Goal: Task Accomplishment & Management: Use online tool/utility

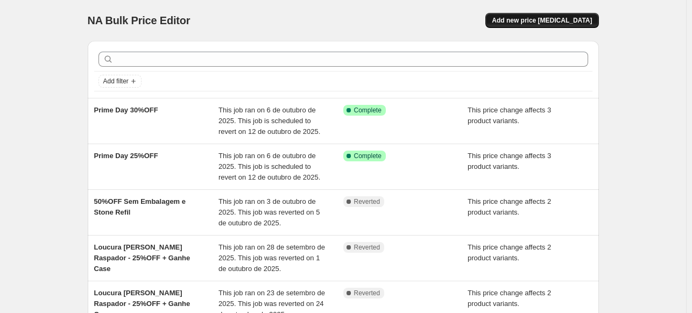
click at [580, 17] on span "Add new price [MEDICAL_DATA]" at bounding box center [542, 20] width 100 height 9
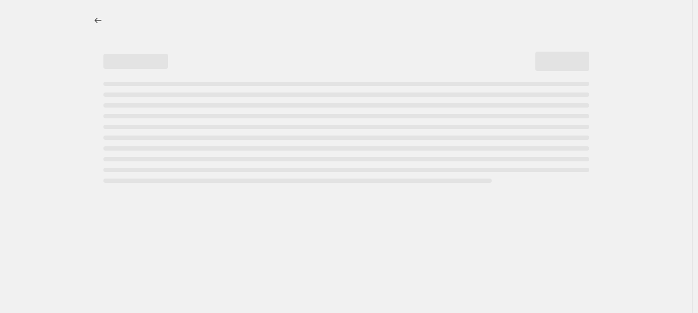
select select "percentage"
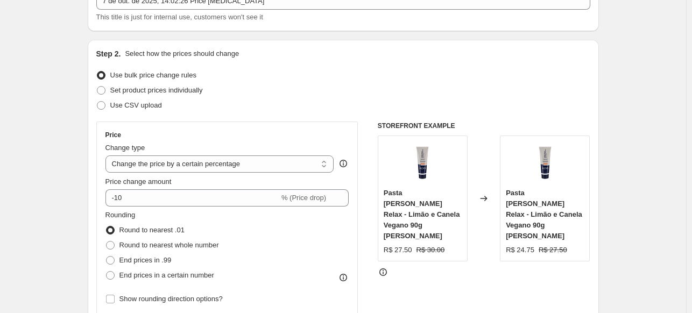
scroll to position [108, 0]
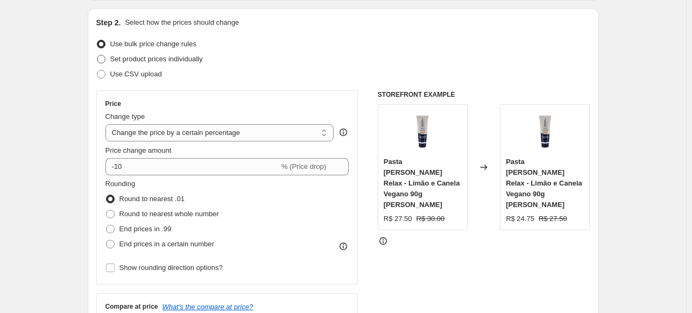
click at [105, 57] on span at bounding box center [101, 59] width 9 height 9
click at [97, 55] on input "Set product prices individually" at bounding box center [97, 55] width 1 height 1
radio input "true"
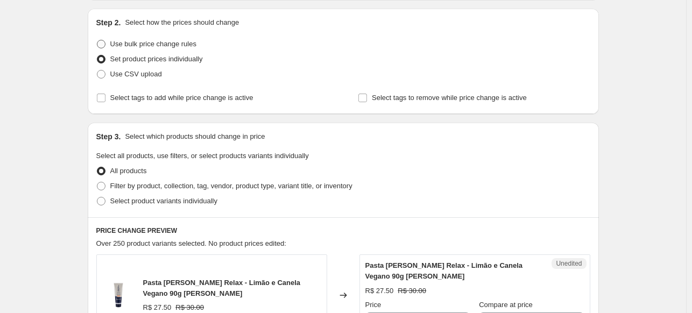
click at [105, 46] on span at bounding box center [101, 44] width 9 height 9
click at [97, 40] on input "Use bulk price change rules" at bounding box center [97, 40] width 1 height 1
radio input "true"
select select "percentage"
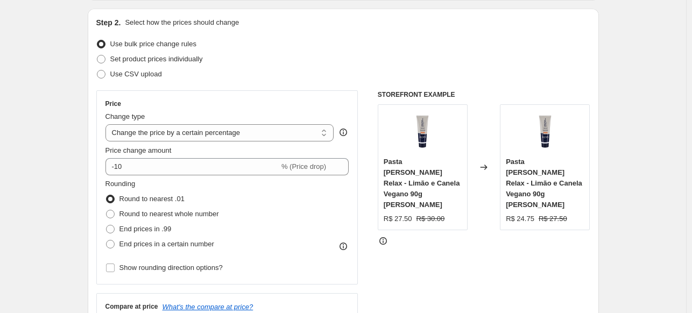
click at [111, 57] on label "Set product prices individually" at bounding box center [149, 59] width 107 height 15
click at [97, 55] on input "Set product prices individually" at bounding box center [97, 55] width 1 height 1
radio input "true"
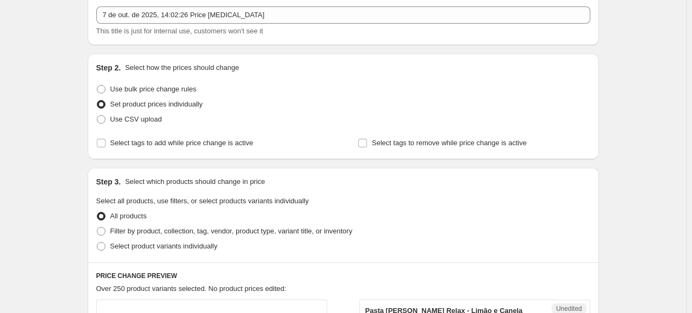
scroll to position [54, 0]
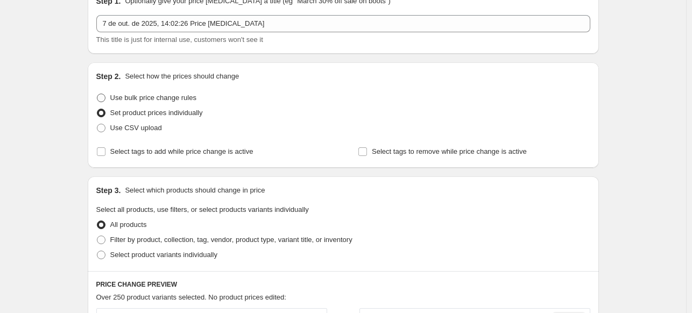
click at [105, 97] on span at bounding box center [101, 98] width 9 height 9
click at [97, 94] on input "Use bulk price change rules" at bounding box center [97, 94] width 1 height 1
radio input "true"
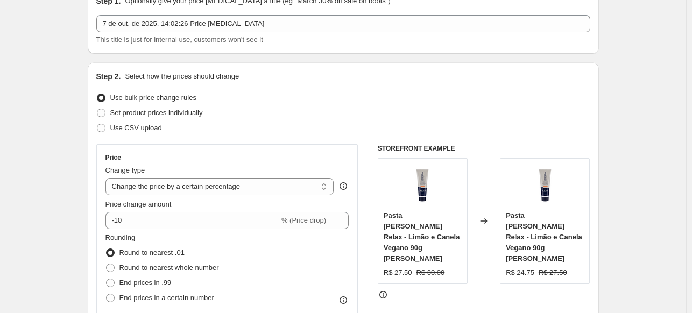
copy span "Use bulk price change rules"
drag, startPoint x: 208, startPoint y: 97, endPoint x: 68, endPoint y: 103, distance: 140.1
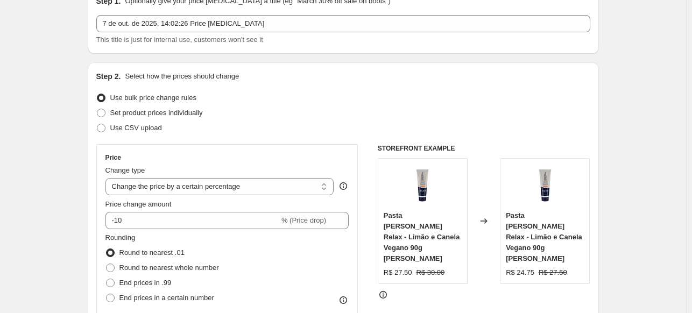
click at [128, 171] on span "Change type" at bounding box center [125, 170] width 40 height 8
click at [128, 178] on select "Change the price to a certain amount Change the price by a certain amount Chang…" at bounding box center [219, 186] width 229 height 17
click at [128, 171] on span "Change type" at bounding box center [125, 170] width 40 height 8
click at [128, 178] on select "Change the price to a certain amount Change the price by a certain amount Chang…" at bounding box center [219, 186] width 229 height 17
click at [128, 171] on span "Change type" at bounding box center [125, 170] width 40 height 8
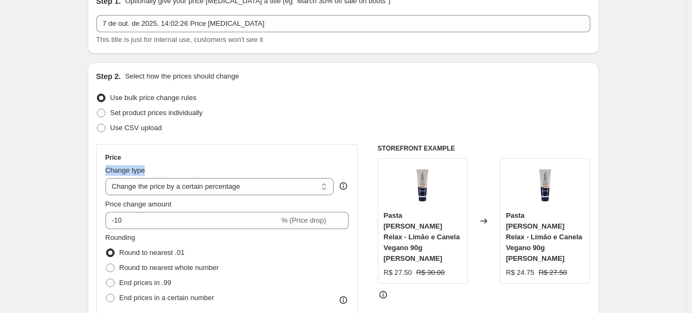
click at [128, 178] on select "Change the price to a certain amount Change the price by a certain amount Chang…" at bounding box center [219, 186] width 229 height 17
copy span "Change type"
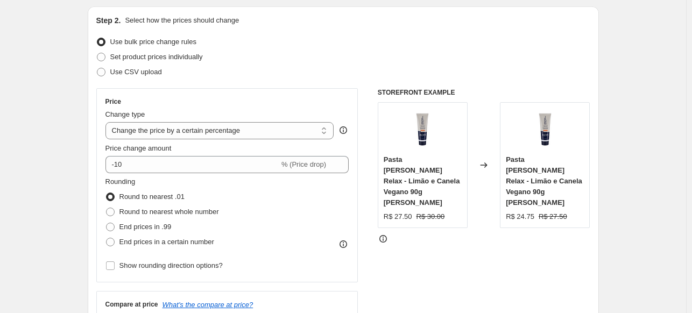
scroll to position [161, 0]
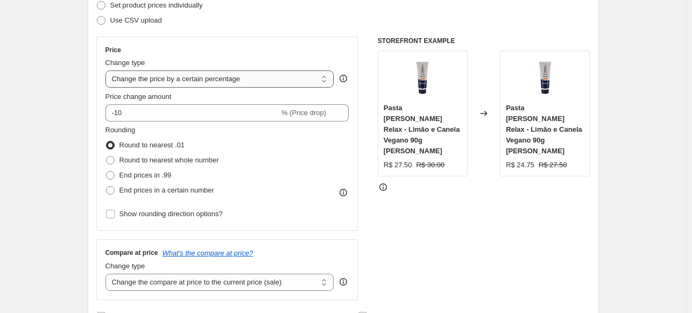
click at [249, 79] on select "Change the price to a certain amount Change the price by a certain amount Chang…" at bounding box center [219, 79] width 229 height 17
click at [108, 71] on select "Change the price to a certain amount Change the price by a certain amount Chang…" at bounding box center [219, 79] width 229 height 17
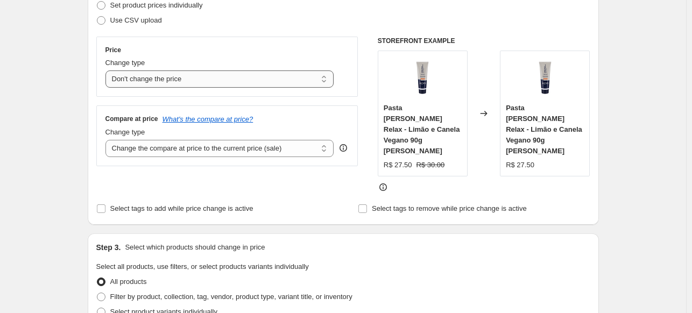
click at [271, 83] on select "Change the price to a certain amount Change the price by a certain amount Chang…" at bounding box center [219, 79] width 229 height 17
select select "pcap"
click at [108, 71] on select "Change the price to a certain amount Change the price by a certain amount Chang…" at bounding box center [219, 79] width 229 height 17
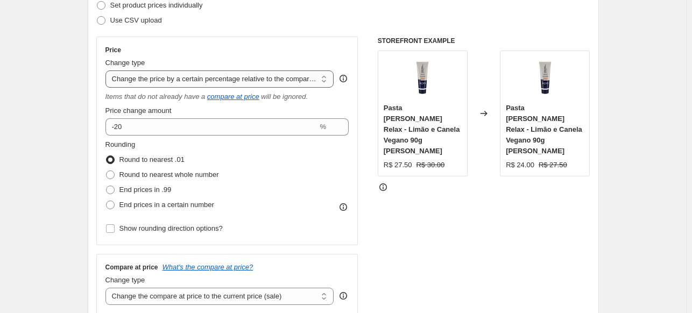
click at [119, 77] on select "Change the price to a certain amount Change the price by a certain amount Chang…" at bounding box center [219, 79] width 229 height 17
click at [119, 78] on select "Change the price to a certain amount Change the price by a certain amount Chang…" at bounding box center [219, 79] width 229 height 17
drag, startPoint x: 109, startPoint y: 75, endPoint x: 123, endPoint y: 77, distance: 13.6
click at [123, 77] on select "Change the price to a certain amount Change the price by a certain amount Chang…" at bounding box center [219, 79] width 229 height 17
click at [108, 71] on select "Change the price to a certain amount Change the price by a certain amount Chang…" at bounding box center [219, 79] width 229 height 17
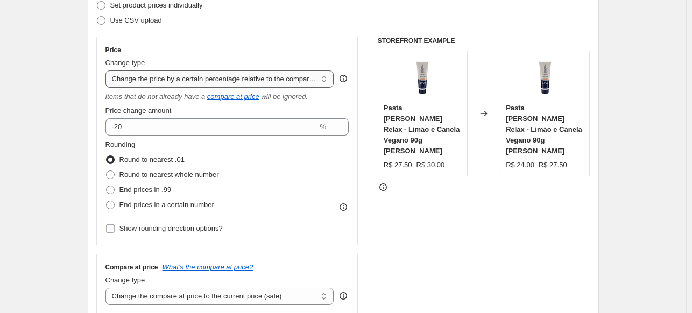
drag, startPoint x: 172, startPoint y: 80, endPoint x: 159, endPoint y: 86, distance: 13.7
click at [170, 81] on select "Change the price to a certain amount Change the price by a certain amount Chang…" at bounding box center [219, 79] width 229 height 17
click at [108, 71] on select "Change the price to a certain amount Change the price by a certain amount Chang…" at bounding box center [219, 79] width 229 height 17
click at [172, 111] on span "Price change amount" at bounding box center [138, 111] width 66 height 8
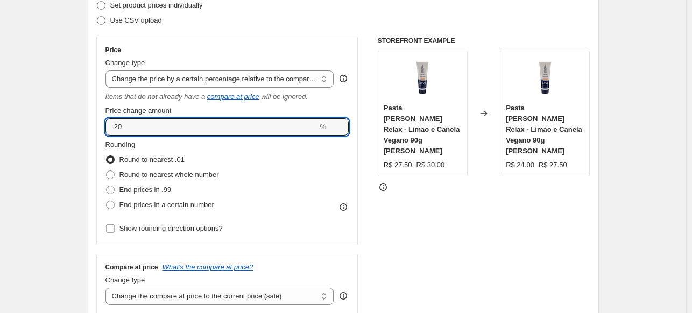
click at [172, 118] on input "-20" at bounding box center [211, 126] width 213 height 17
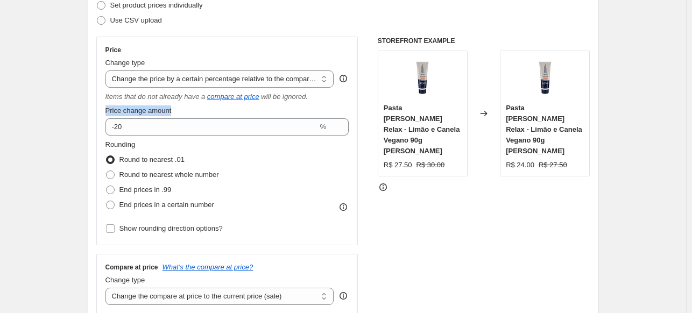
drag, startPoint x: 176, startPoint y: 111, endPoint x: 107, endPoint y: 114, distance: 69.5
click at [107, 114] on div "Price Change type Change the price to a certain amount Change the price by a ce…" at bounding box center [227, 141] width 262 height 209
copy span "Price change amount"
click at [140, 146] on fieldset "Rounding Round to nearest .01 Round to nearest whole number End prices in .99 E…" at bounding box center [162, 175] width 114 height 73
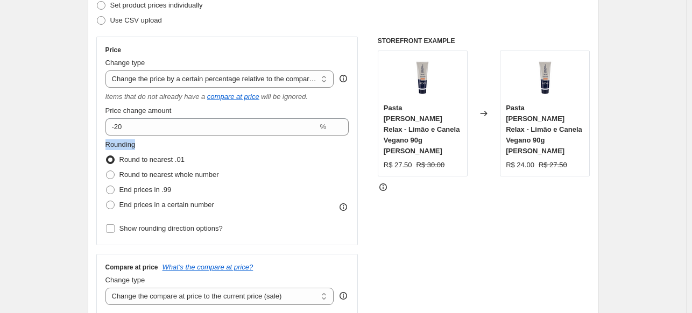
drag, startPoint x: 126, startPoint y: 146, endPoint x: 103, endPoint y: 149, distance: 23.4
click at [103, 148] on div "Price Change type Change the price to a certain amount Change the price by a ce…" at bounding box center [227, 141] width 262 height 209
copy span "Rounding"
click at [114, 230] on input "Show rounding direction options?" at bounding box center [110, 228] width 9 height 9
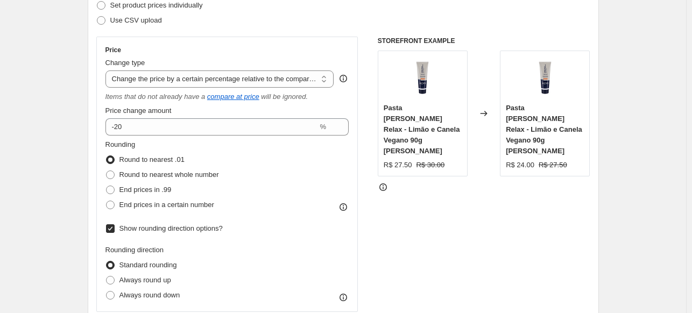
click at [114, 230] on input "Show rounding direction options?" at bounding box center [110, 228] width 9 height 9
checkbox input "false"
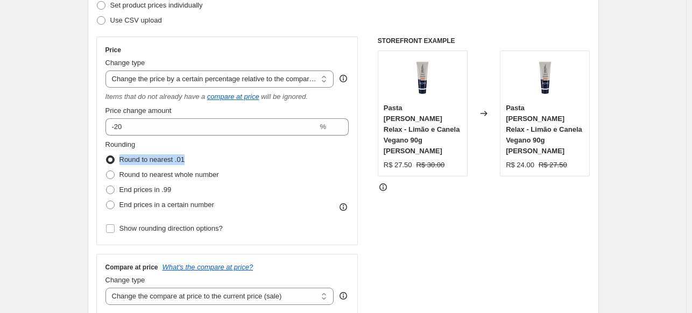
drag, startPoint x: 192, startPoint y: 159, endPoint x: 121, endPoint y: 161, distance: 71.1
click at [121, 161] on div "Round to nearest .01" at bounding box center [162, 159] width 114 height 15
copy span "Round to nearest .01"
drag, startPoint x: 229, startPoint y: 179, endPoint x: 122, endPoint y: 180, distance: 106.6
click at [122, 180] on div "Rounding Round to nearest .01 Round to nearest whole number End prices in .99 E…" at bounding box center [227, 175] width 244 height 73
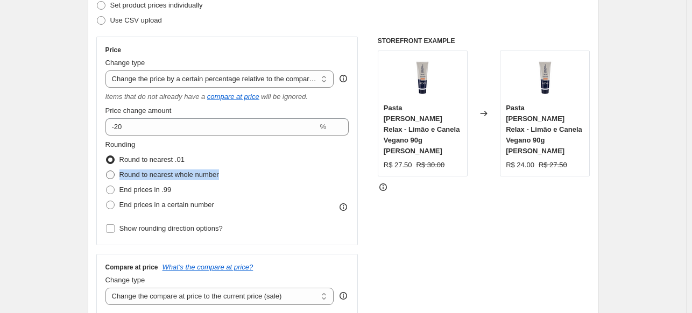
copy span "Round to nearest whole number"
click at [109, 180] on label "Round to nearest whole number" at bounding box center [162, 174] width 114 height 15
click at [107, 171] on input "Round to nearest whole number" at bounding box center [106, 171] width 1 height 1
radio input "true"
click at [110, 163] on span at bounding box center [110, 160] width 9 height 9
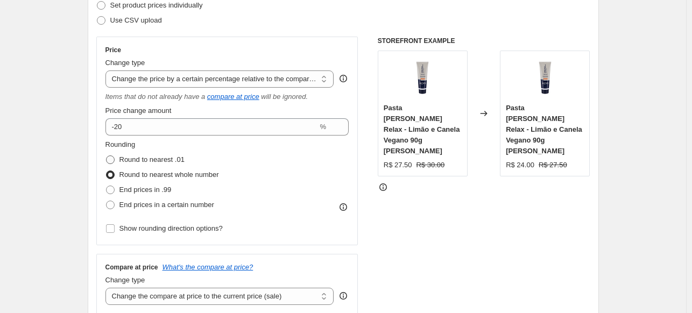
click at [107, 156] on input "Round to nearest .01" at bounding box center [106, 156] width 1 height 1
radio input "true"
drag, startPoint x: 187, startPoint y: 190, endPoint x: 138, endPoint y: 73, distance: 127.4
click at [123, 194] on div "End prices in .99" at bounding box center [162, 189] width 114 height 15
copy span "End prices in .99"
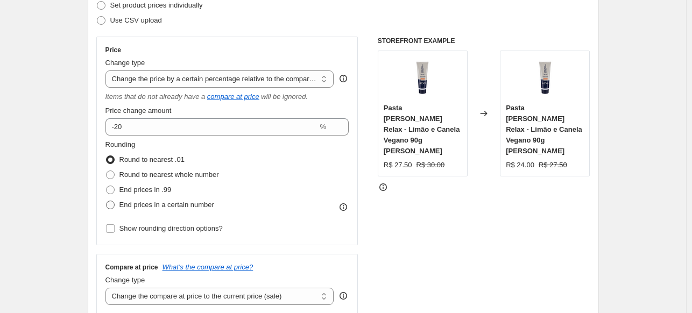
click at [191, 209] on span "End prices in a certain number" at bounding box center [166, 205] width 95 height 11
click at [107, 201] on input "End prices in a certain number" at bounding box center [106, 201] width 1 height 1
radio input "true"
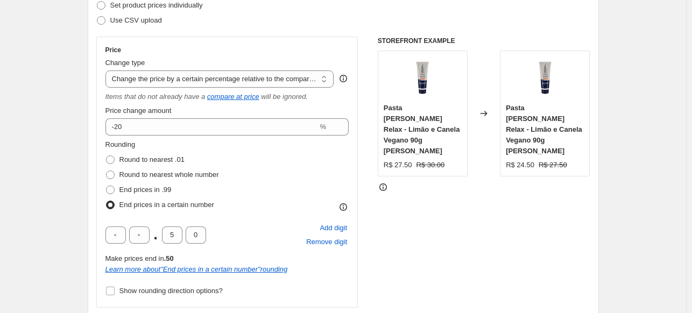
click at [204, 210] on span "End prices in a certain number" at bounding box center [166, 205] width 95 height 11
click at [107, 201] on input "End prices in a certain number" at bounding box center [106, 201] width 1 height 1
click at [207, 204] on span "End prices in a certain number" at bounding box center [166, 205] width 95 height 8
click at [107, 201] on input "End prices in a certain number" at bounding box center [106, 201] width 1 height 1
click at [207, 204] on span "End prices in a certain number" at bounding box center [166, 205] width 95 height 8
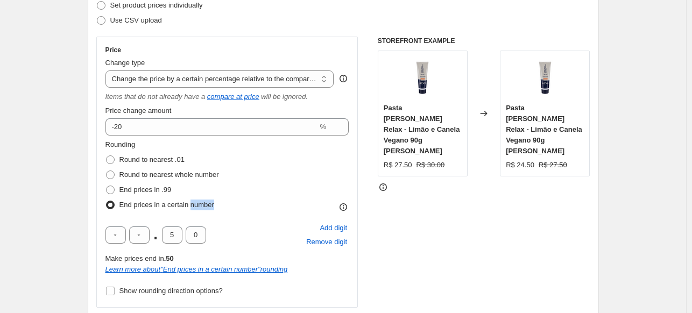
click at [107, 201] on input "End prices in a certain number" at bounding box center [106, 201] width 1 height 1
click at [207, 204] on span "End prices in a certain number" at bounding box center [166, 205] width 95 height 8
click at [107, 201] on input "End prices in a certain number" at bounding box center [106, 201] width 1 height 1
copy div "End prices in a certain number"
click at [132, 186] on span "End prices in .99" at bounding box center [145, 190] width 52 height 8
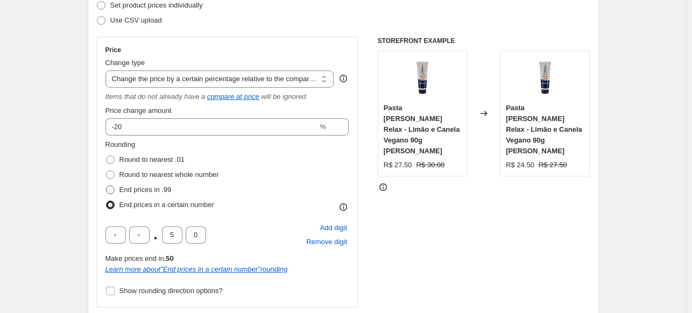
click at [107, 186] on input "End prices in .99" at bounding box center [106, 186] width 1 height 1
radio input "true"
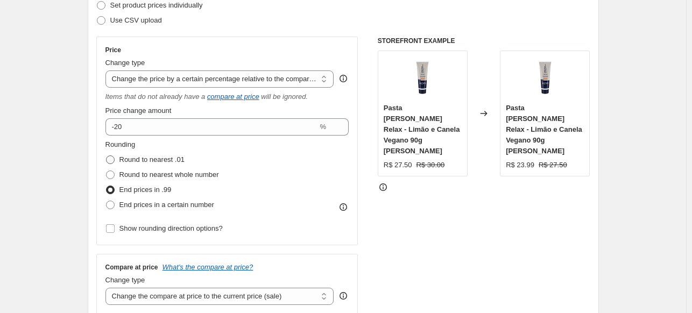
click at [142, 163] on span "Round to nearest .01" at bounding box center [151, 160] width 65 height 8
click at [107, 156] on input "Round to nearest .01" at bounding box center [106, 156] width 1 height 1
radio input "true"
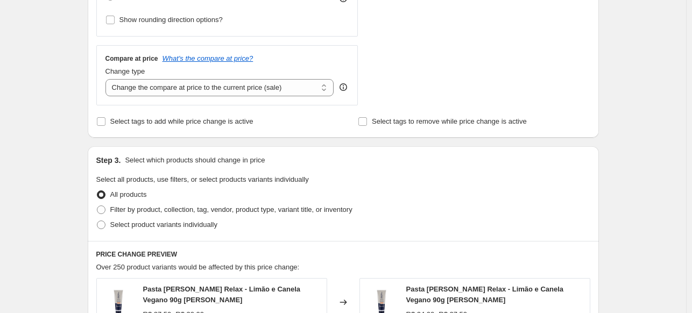
scroll to position [377, 0]
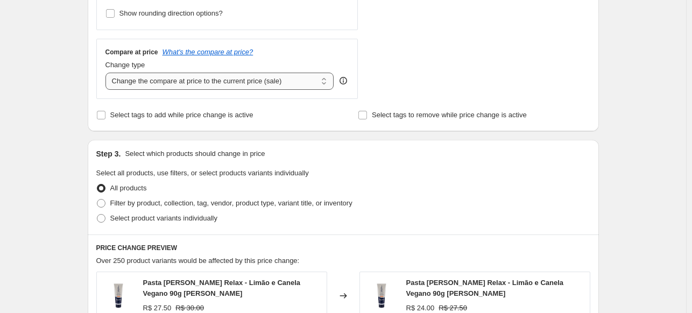
click at [240, 73] on select "Change the compare at price to the current price (sale) Change the compare at p…" at bounding box center [219, 81] width 229 height 17
click at [108, 73] on select "Change the compare at price to the current price (sale) Change the compare at p…" at bounding box center [219, 81] width 229 height 17
click at [223, 83] on select "Change the compare at price to the current price (sale) Change the compare at p…" at bounding box center [219, 81] width 229 height 17
click at [108, 73] on select "Change the compare at price to the current price (sale) Change the compare at p…" at bounding box center [219, 81] width 229 height 17
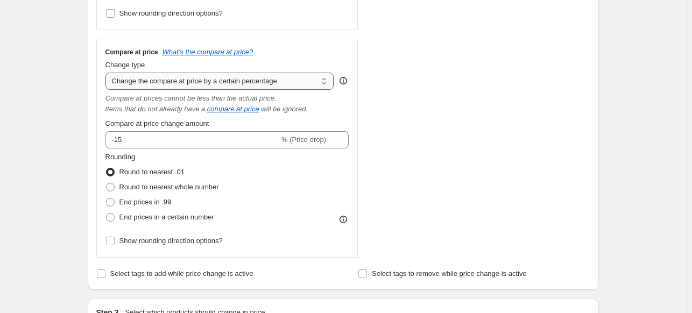
click at [243, 76] on select "Change the compare at price to the current price (sale) Change the compare at p…" at bounding box center [219, 81] width 229 height 17
click at [108, 73] on select "Change the compare at price to the current price (sale) Change the compare at p…" at bounding box center [219, 81] width 229 height 17
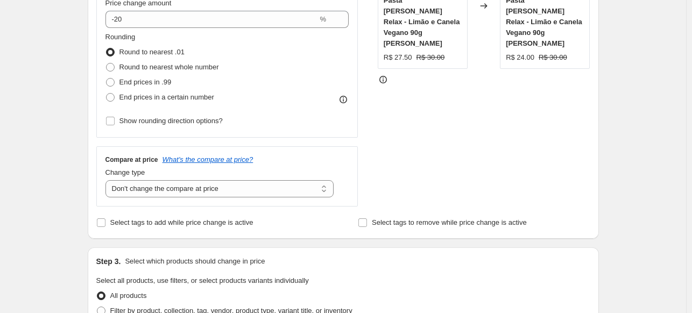
scroll to position [215, 0]
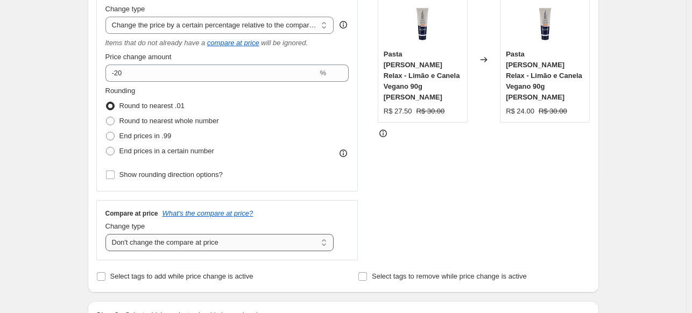
click at [305, 242] on select "Change the compare at price to the current price (sale) Change the compare at p…" at bounding box center [219, 242] width 229 height 17
click at [108, 235] on select "Change the compare at price to the current price (sale) Change the compare at p…" at bounding box center [219, 242] width 229 height 17
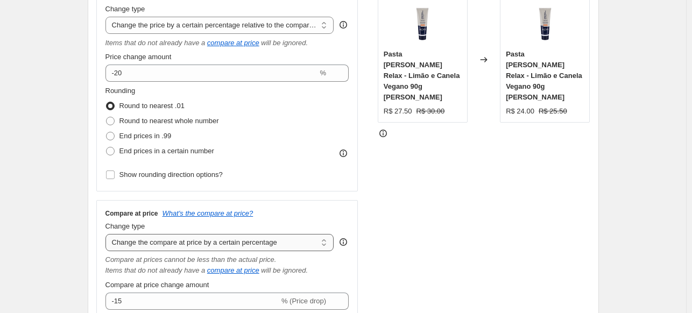
click at [302, 241] on select "Change the compare at price to the current price (sale) Change the compare at p…" at bounding box center [219, 242] width 229 height 17
select select "no_change"
click at [108, 235] on select "Change the compare at price to the current price (sale) Change the compare at p…" at bounding box center [219, 242] width 229 height 17
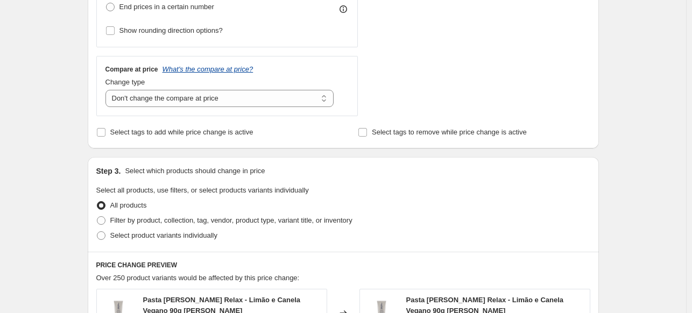
scroll to position [377, 0]
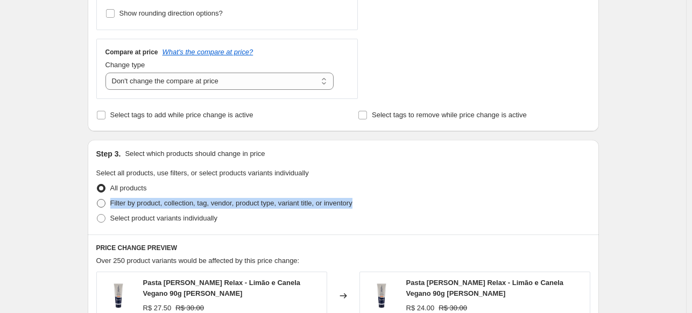
drag, startPoint x: 369, startPoint y: 208, endPoint x: 113, endPoint y: 206, distance: 255.7
click at [113, 206] on div "Filter by product, collection, tag, vendor, product type, variant title, or inv…" at bounding box center [343, 203] width 494 height 15
copy span "Filter by product, collection, tag, vendor, product type, variant title, or inv…"
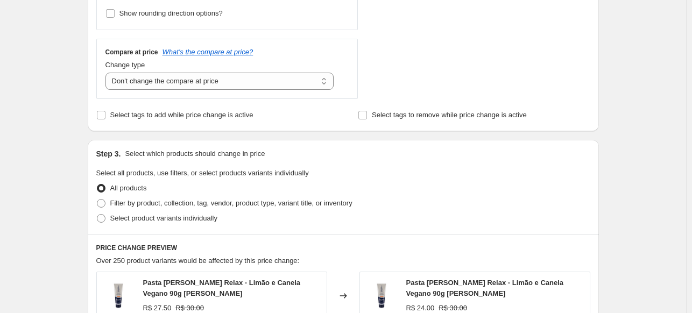
drag, startPoint x: 74, startPoint y: 215, endPoint x: 125, endPoint y: 204, distance: 52.3
click at [74, 214] on div "Create new price [MEDICAL_DATA]. This page is ready Create new price [MEDICAL_D…" at bounding box center [343, 176] width 686 height 1107
click at [129, 202] on span "Filter by product, collection, tag, vendor, product type, variant title, or inv…" at bounding box center [231, 203] width 242 height 8
click at [97, 200] on input "Filter by product, collection, tag, vendor, product type, variant title, or inv…" at bounding box center [97, 199] width 1 height 1
radio input "true"
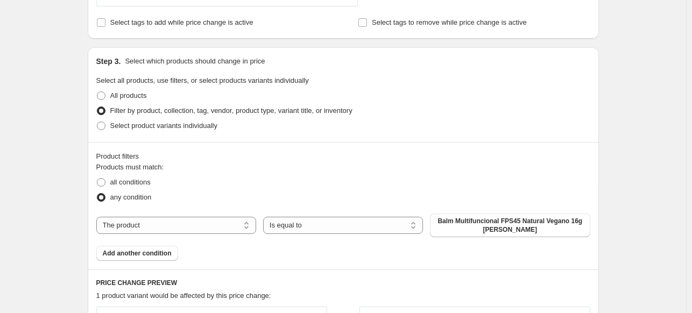
scroll to position [484, 0]
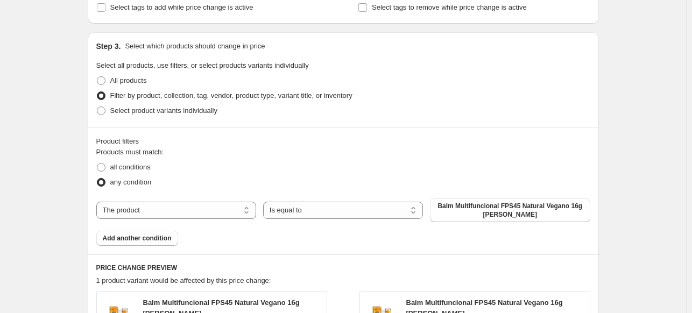
drag, startPoint x: 251, startPoint y: 198, endPoint x: 240, endPoint y: 201, distance: 11.9
click at [240, 201] on div "Products must match: all conditions any condition The product The product's col…" at bounding box center [343, 196] width 494 height 99
click at [237, 202] on select "The product The product's collection The product's tag The product's vendor The…" at bounding box center [176, 210] width 160 height 17
click at [235, 209] on select "The product The product's collection The product's tag The product's vendor The…" at bounding box center [176, 210] width 160 height 17
click at [194, 115] on span "Select product variants individually" at bounding box center [163, 111] width 107 height 8
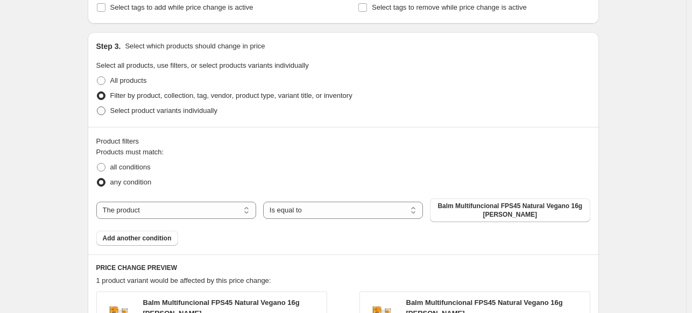
click at [97, 107] on input "Select product variants individually" at bounding box center [97, 107] width 1 height 1
radio input "true"
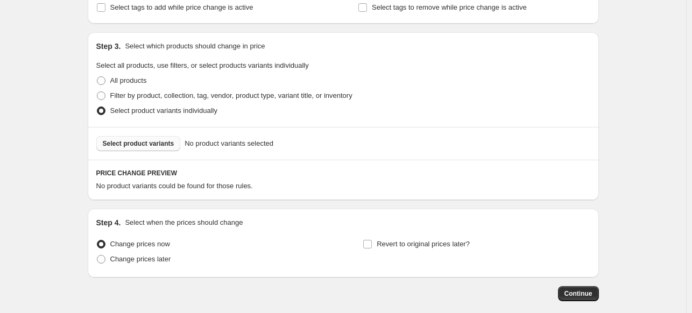
click at [168, 140] on span "Select product variants" at bounding box center [139, 143] width 72 height 9
click at [131, 87] on label "All products" at bounding box center [121, 80] width 51 height 15
click at [97, 77] on input "All products" at bounding box center [97, 76] width 1 height 1
radio input "true"
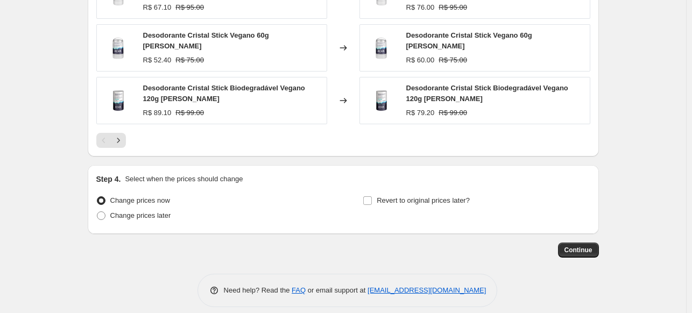
scroll to position [786, 0]
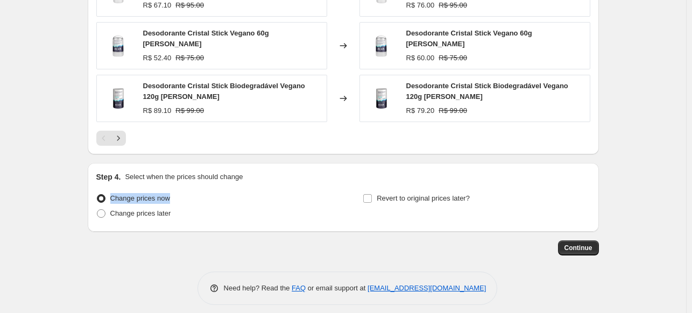
drag, startPoint x: 157, startPoint y: 192, endPoint x: 312, endPoint y: 170, distance: 156.7
click at [111, 193] on div "Change prices now" at bounding box center [209, 198] width 227 height 15
copy span "Change prices now"
click at [164, 241] on div "Continue" at bounding box center [343, 248] width 511 height 15
drag, startPoint x: 178, startPoint y: 208, endPoint x: 112, endPoint y: 210, distance: 65.7
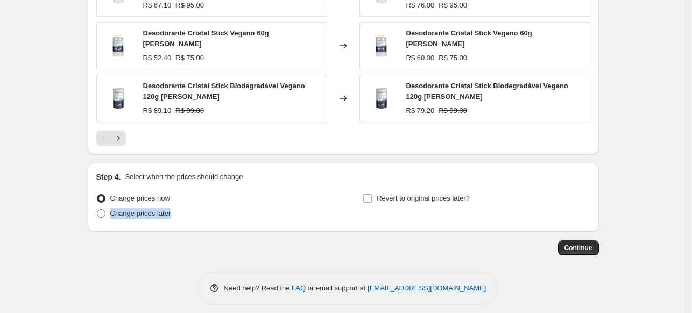
click at [112, 210] on div "Change prices later" at bounding box center [209, 213] width 227 height 15
click at [133, 209] on span "Change prices later" at bounding box center [140, 213] width 61 height 8
click at [97, 209] on input "Change prices later" at bounding box center [97, 209] width 1 height 1
radio input "true"
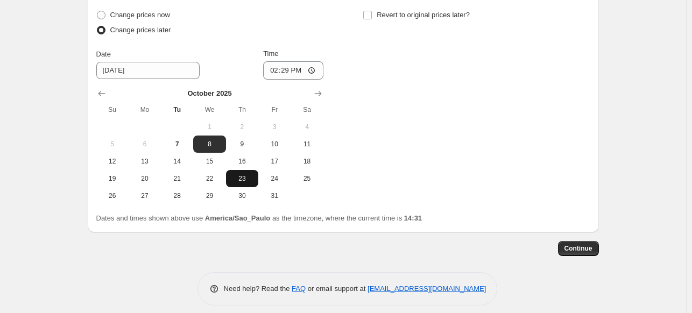
scroll to position [970, 0]
click at [571, 244] on span "Continue" at bounding box center [579, 248] width 28 height 9
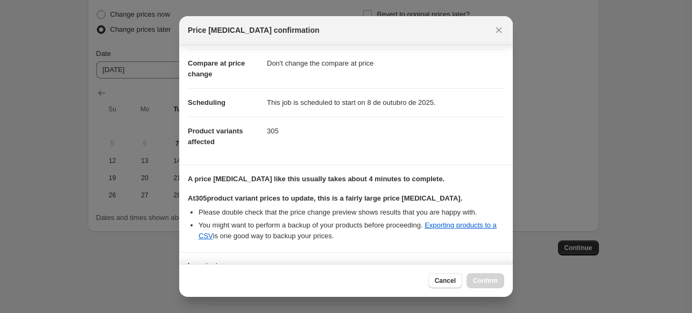
scroll to position [129, 0]
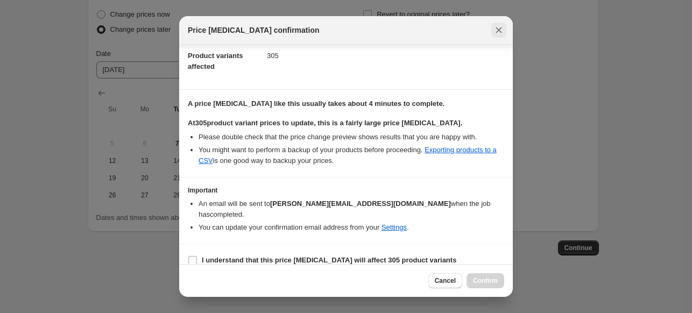
click at [495, 30] on icon "Close" at bounding box center [499, 30] width 11 height 11
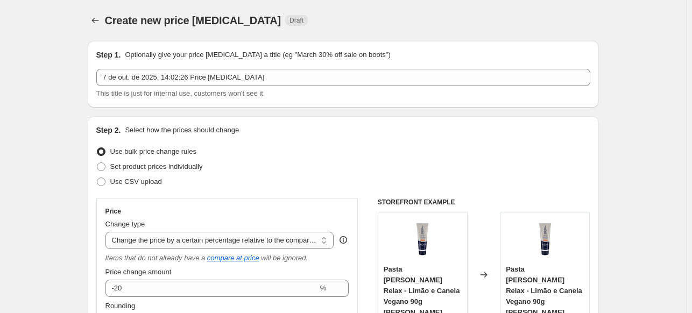
scroll to position [970, 0]
